Goal: Transaction & Acquisition: Subscribe to service/newsletter

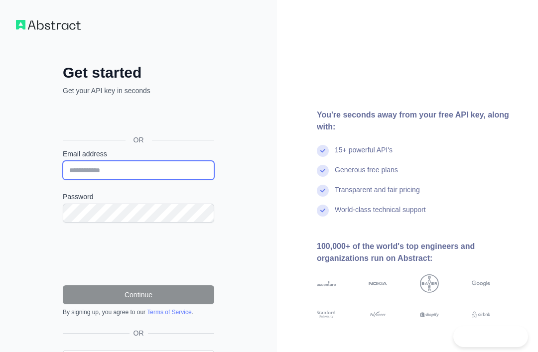
click at [98, 172] on input "Email address" at bounding box center [138, 170] width 151 height 19
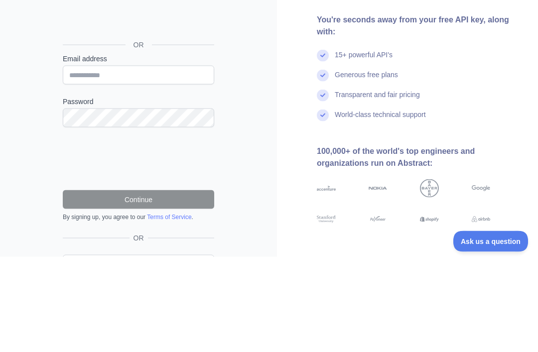
click at [288, 145] on div "You're seconds away from your free API key, along with: 15+ powerful API's Gene…" at bounding box center [407, 204] width 261 height 191
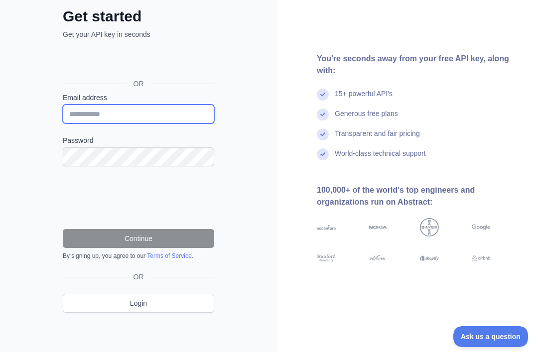
click at [85, 112] on input "Email address" at bounding box center [138, 114] width 151 height 19
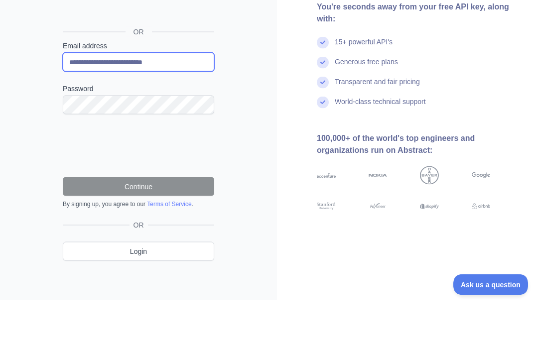
type input "**********"
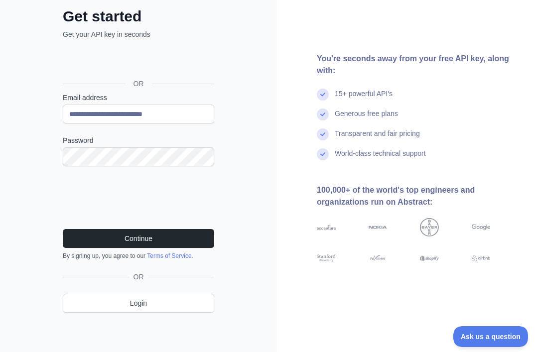
click at [201, 247] on button "Continue" at bounding box center [138, 238] width 151 height 19
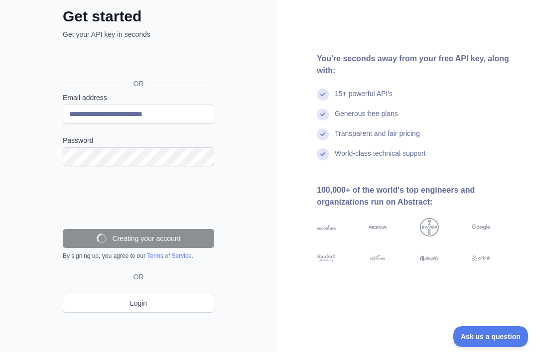
scroll to position [34, 0]
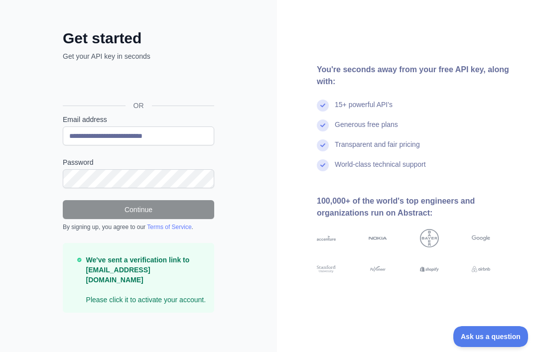
click at [179, 192] on form "**********" at bounding box center [138, 214] width 151 height 198
click at [509, 326] on div "You're seconds away from your free API key, along with: 15+ powerful API's Gene…" at bounding box center [407, 159] width 261 height 387
click at [507, 324] on div "You're seconds away from your free API key, along with: 15+ powerful API's Gene…" at bounding box center [407, 159] width 261 height 387
click at [504, 330] on button "Ask us a question" at bounding box center [490, 336] width 75 height 21
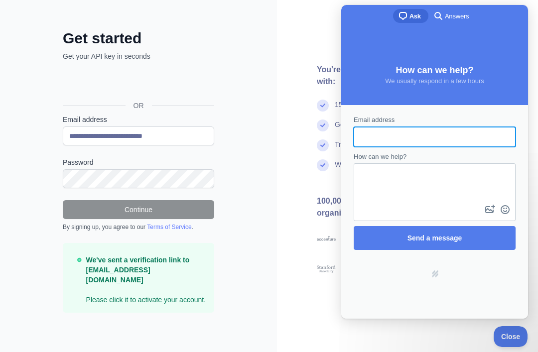
scroll to position [0, 0]
click at [506, 332] on button "Close" at bounding box center [511, 336] width 34 height 21
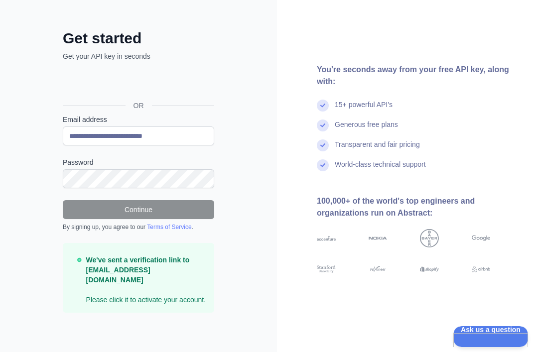
click at [505, 333] on button "Ask us a question" at bounding box center [490, 336] width 75 height 21
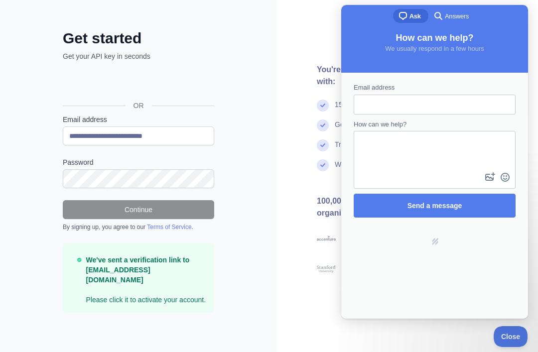
click at [412, 84] on div "Email address" at bounding box center [435, 99] width 162 height 32
click at [434, 97] on input "Email address" at bounding box center [435, 105] width 146 height 18
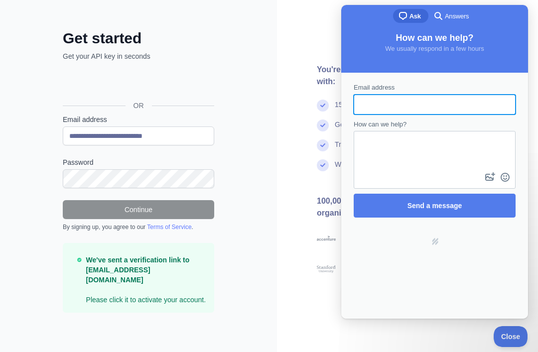
click at [9, 102] on div "**********" at bounding box center [138, 159] width 277 height 387
